Goal: Find specific page/section: Find specific page/section

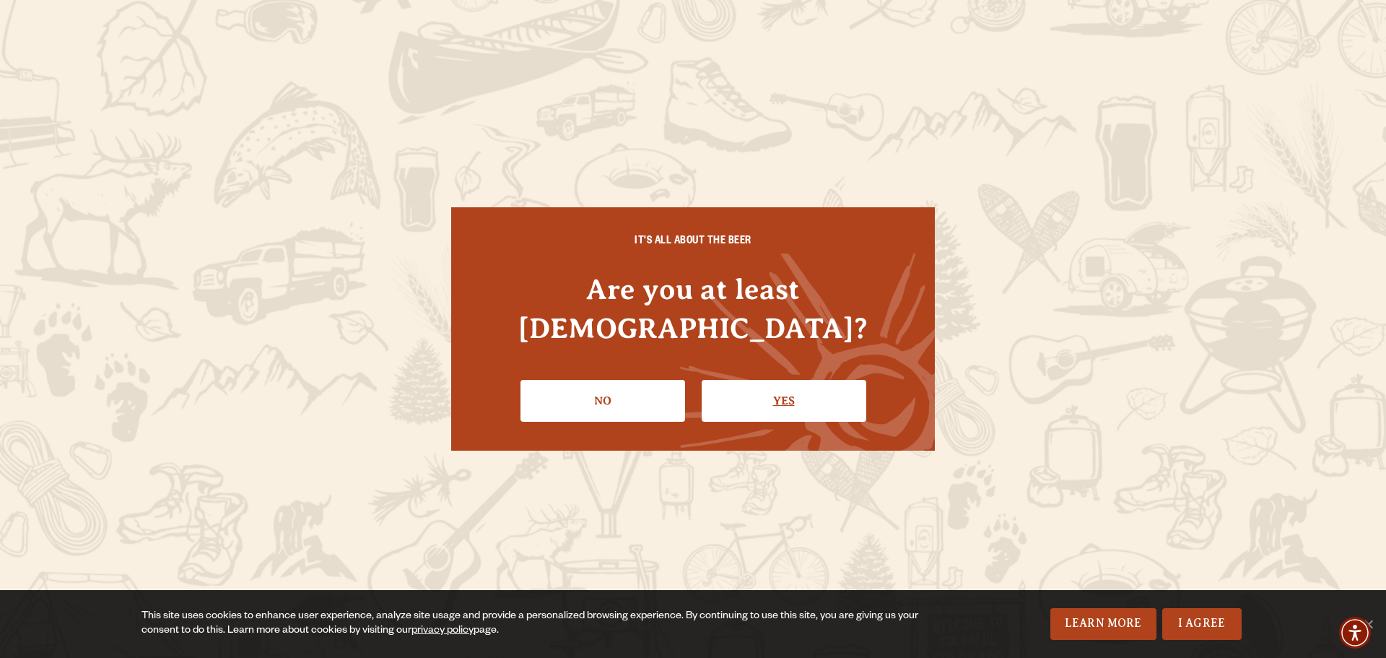
click at [769, 380] on link "Yes" at bounding box center [784, 401] width 165 height 42
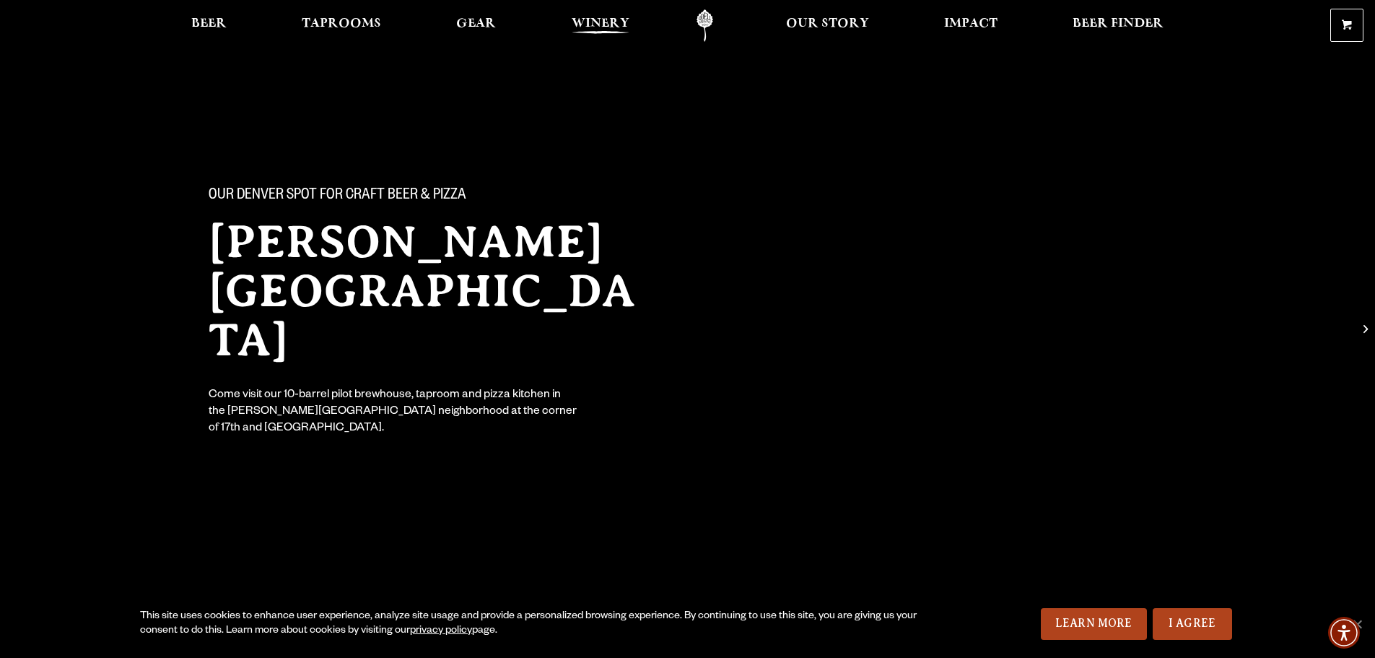
click at [617, 18] on span "Winery" at bounding box center [601, 24] width 58 height 12
click at [323, 30] on span "Taprooms" at bounding box center [341, 24] width 79 height 12
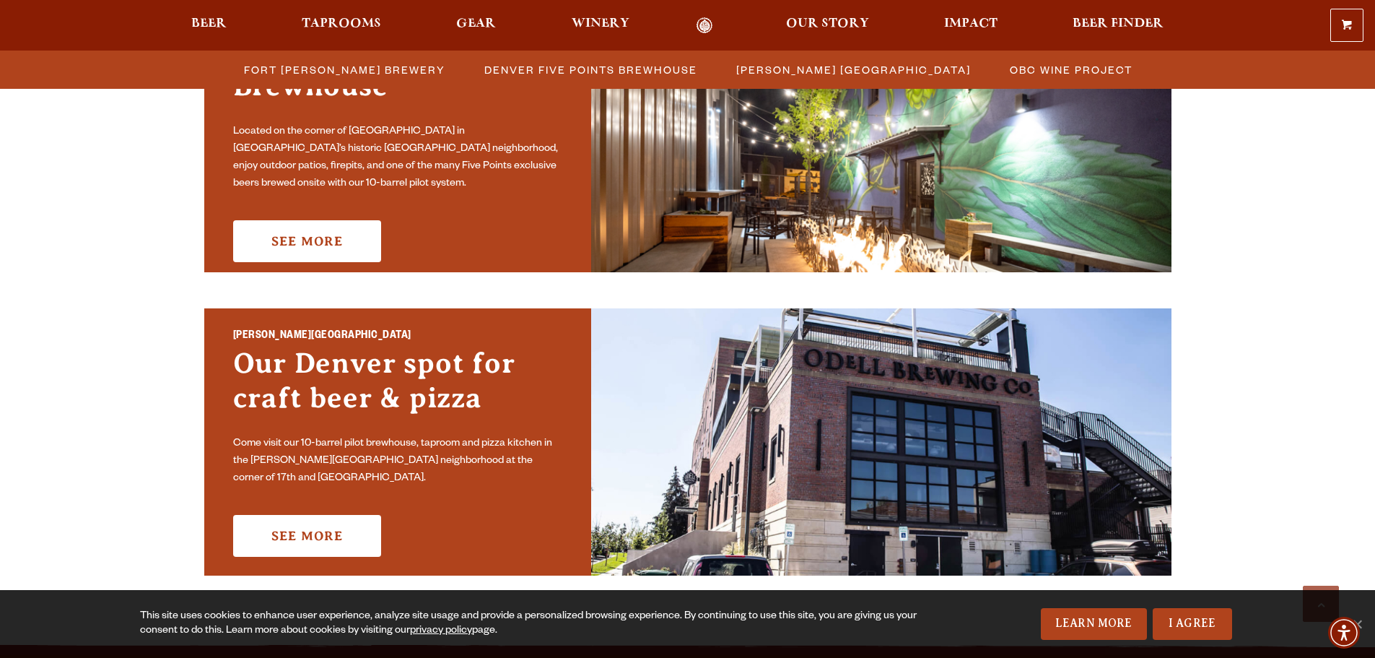
scroll to position [866, 0]
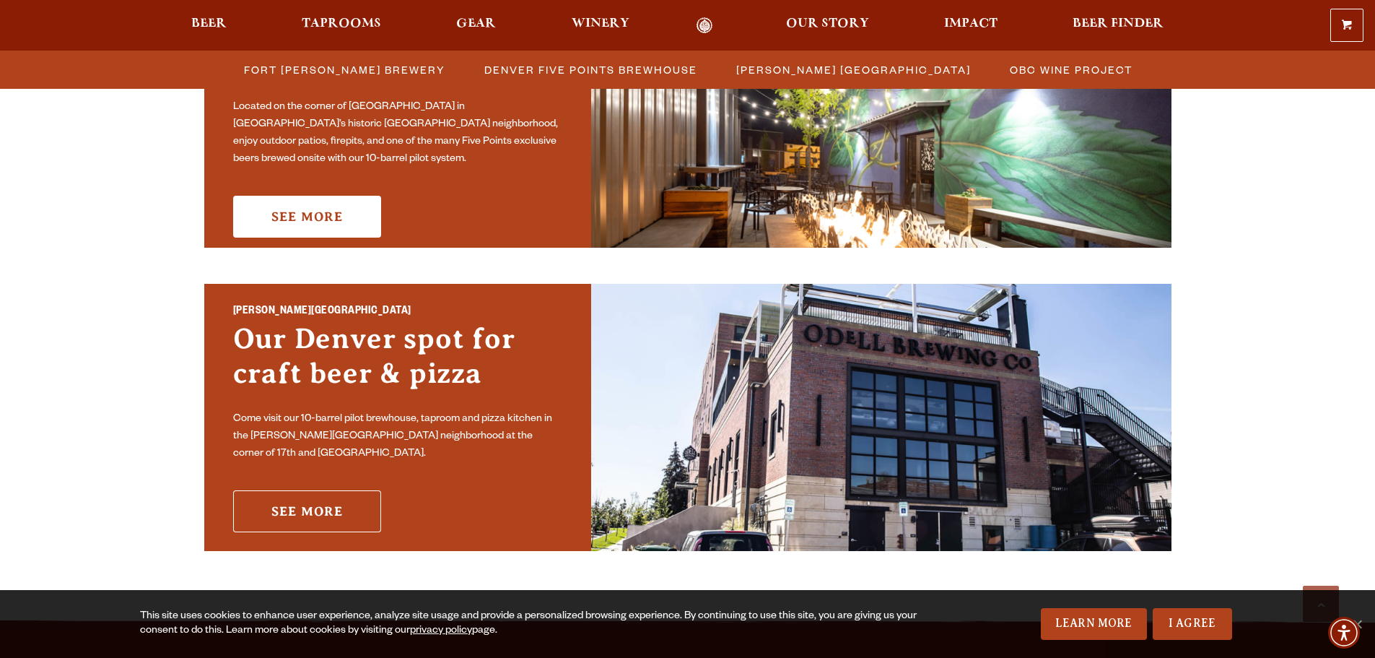
click at [318, 500] on link "See More" at bounding box center [307, 511] width 148 height 42
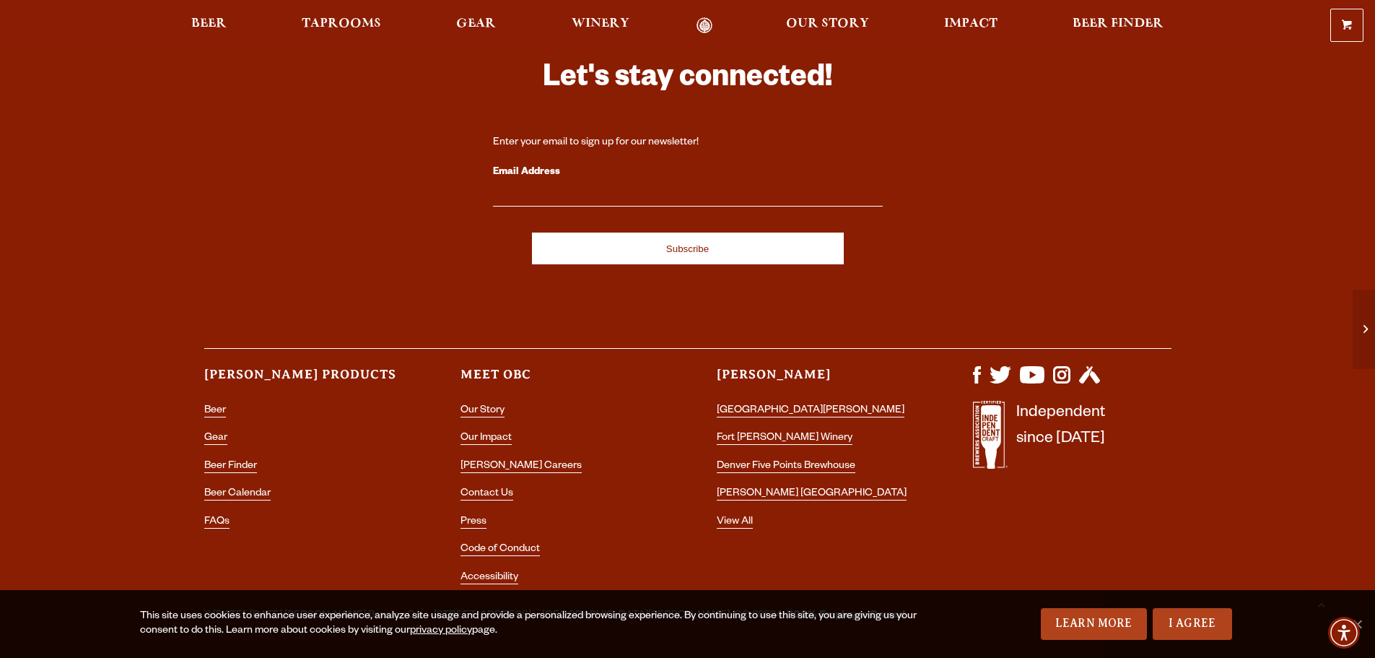
scroll to position [2238, 0]
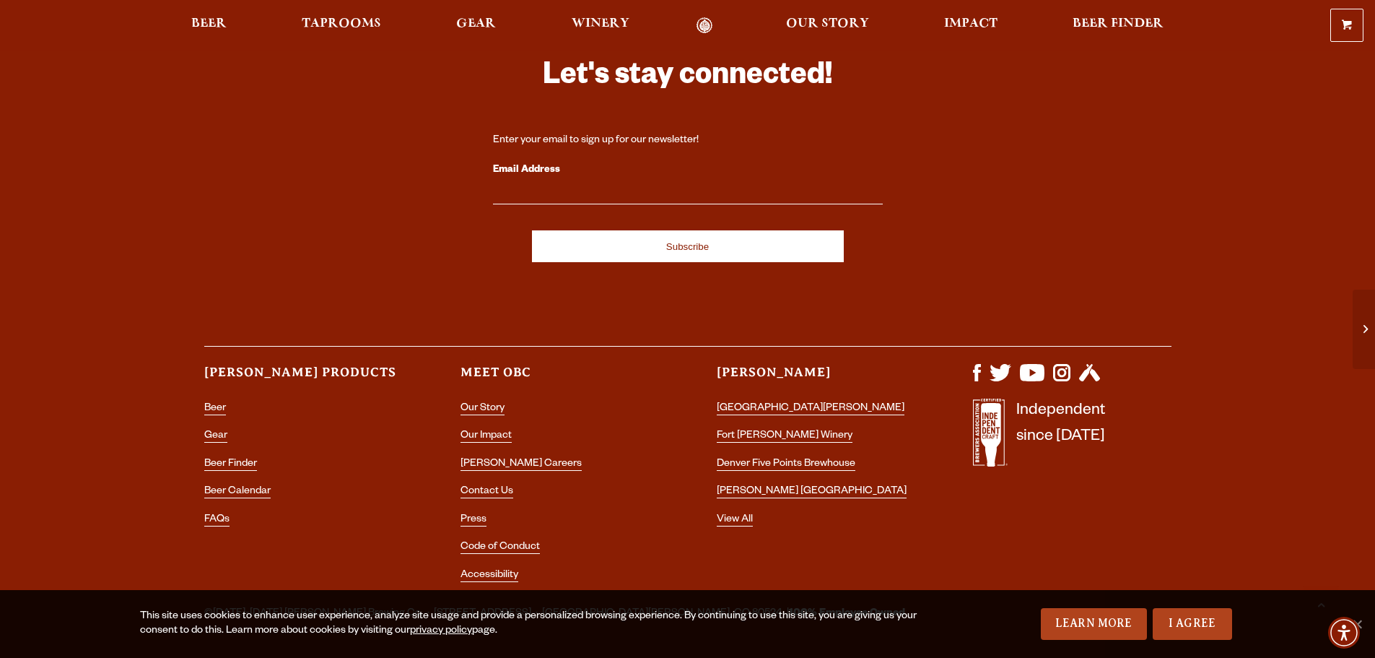
click at [497, 570] on ul "Our Story Our Impact Odell Careers Contact Us Press Code of Conduct Accessibili…" at bounding box center [560, 496] width 199 height 194
click at [497, 570] on link "Accessibility" at bounding box center [490, 576] width 58 height 13
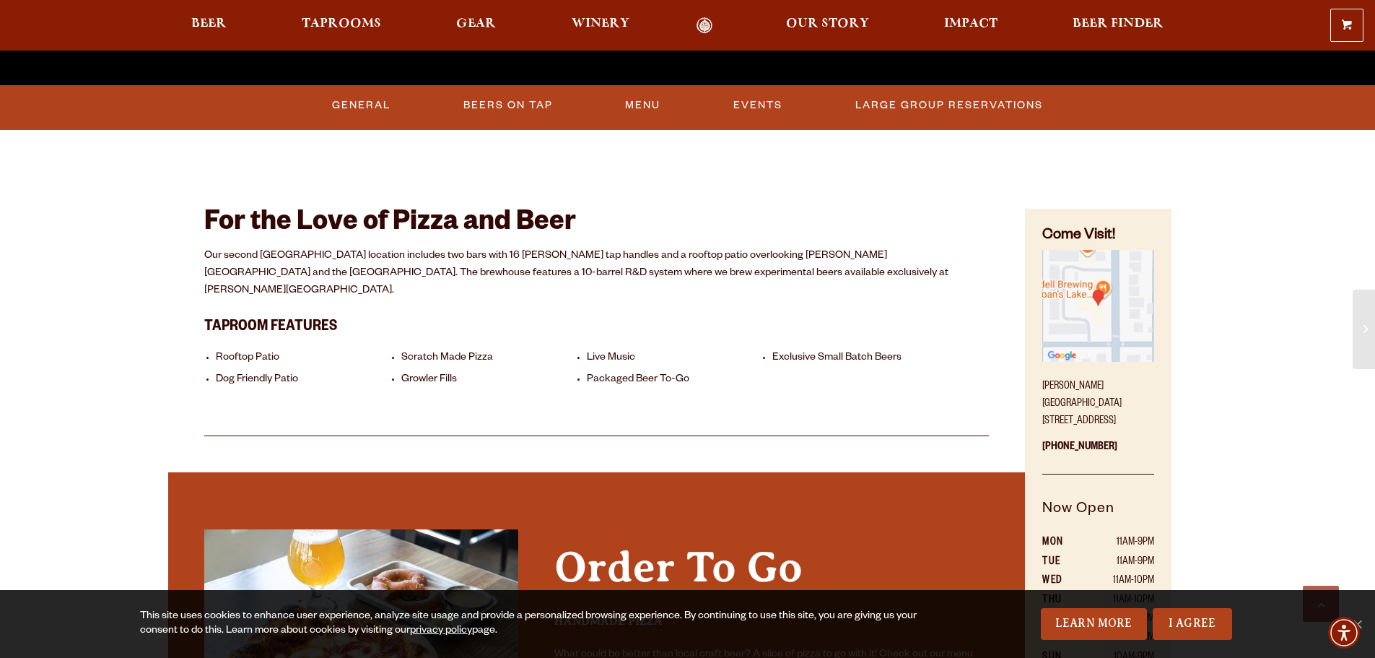
scroll to position [722, 0]
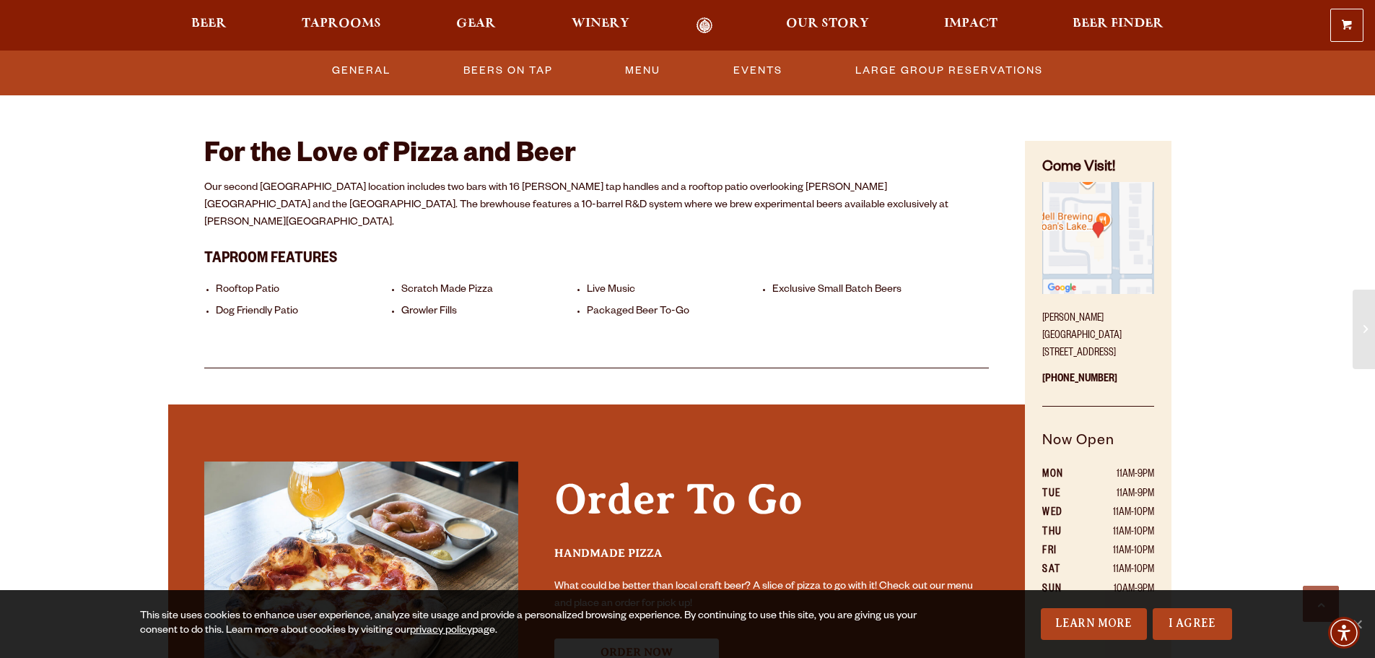
click at [1104, 264] on img "Find on Google Maps (opens in a new window)" at bounding box center [1097, 237] width 111 height 111
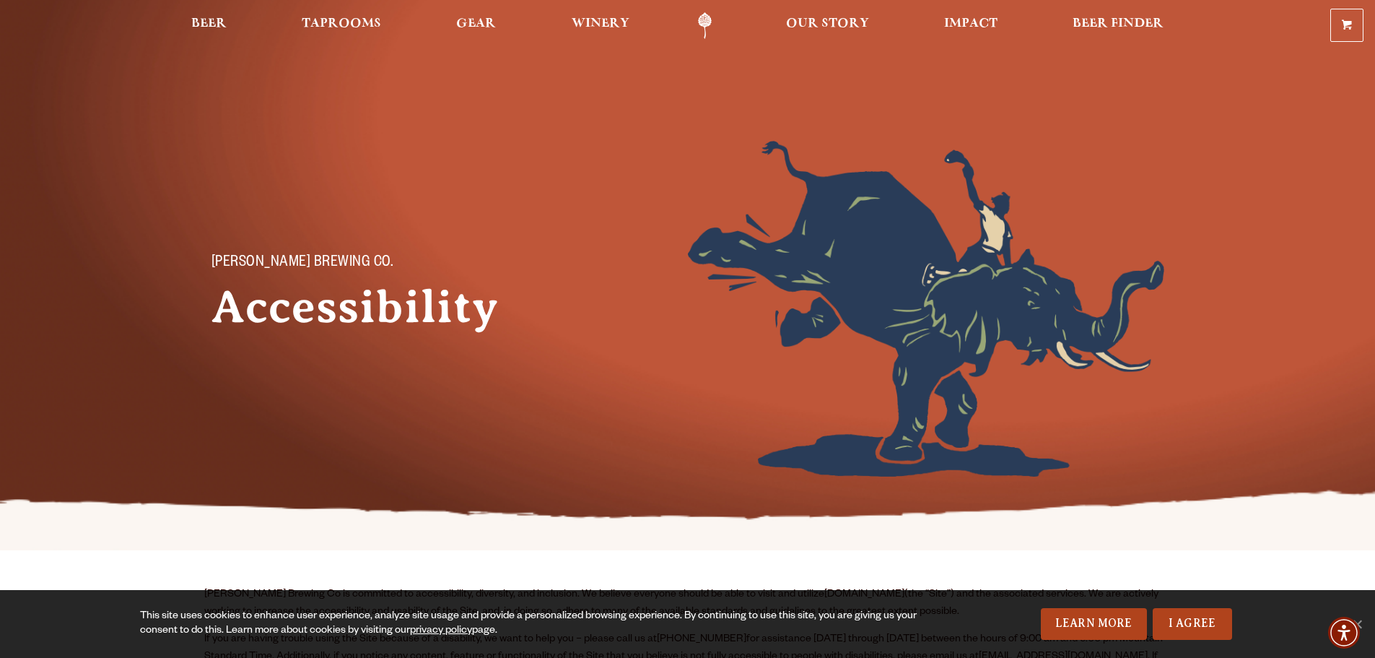
scroll to position [433, 0]
